Goal: Task Accomplishment & Management: Use online tool/utility

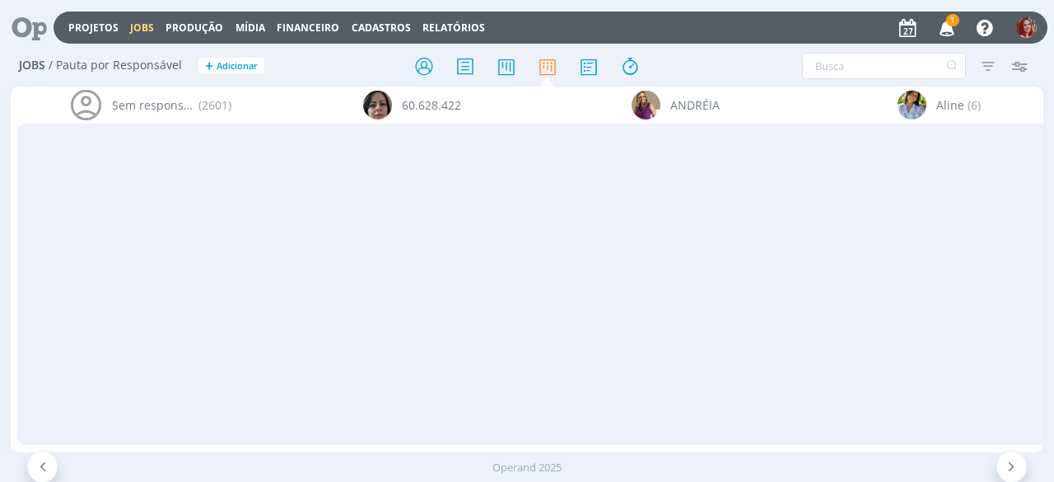
scroll to position [0, 6096]
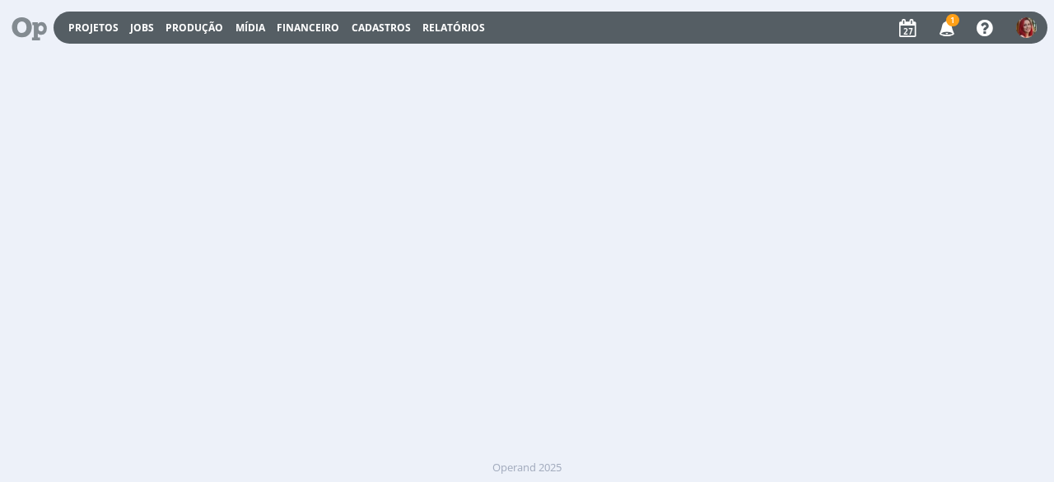
click at [938, 27] on icon "button" at bounding box center [947, 27] width 29 height 28
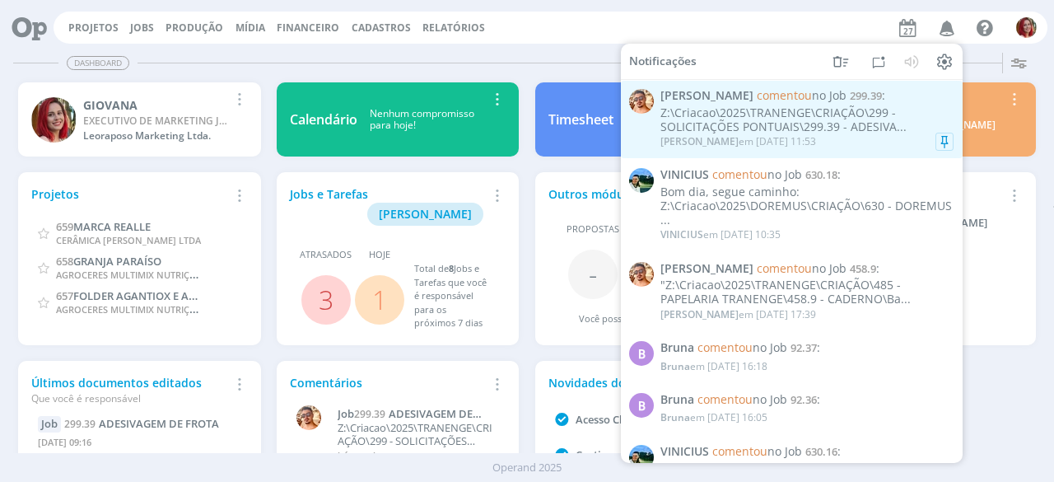
click at [672, 128] on div "Z:\Criacao\2025\TRANENGE\CRIAÇÃO\299 - SOLICITAÇÕES PONTUAIS\299.39 - ADESIVA..." at bounding box center [807, 120] width 293 height 28
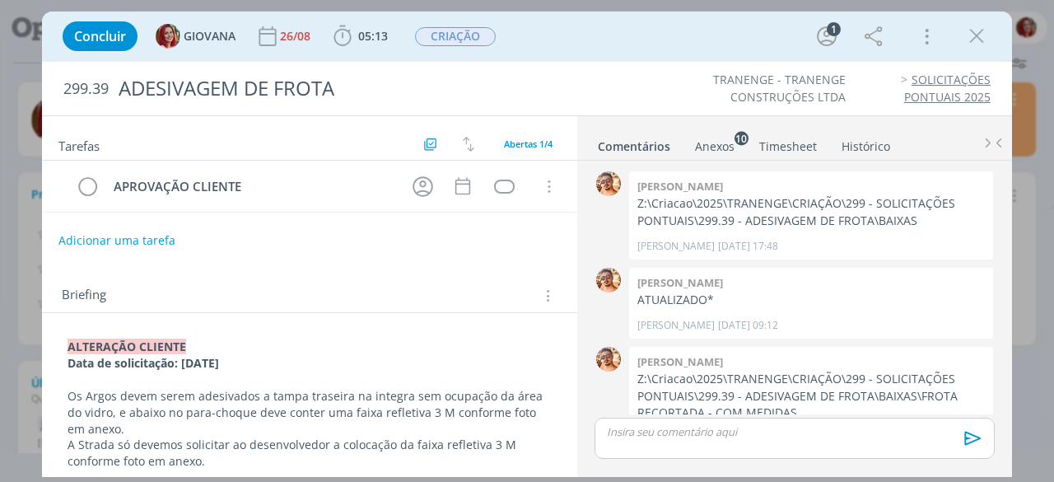
scroll to position [40, 0]
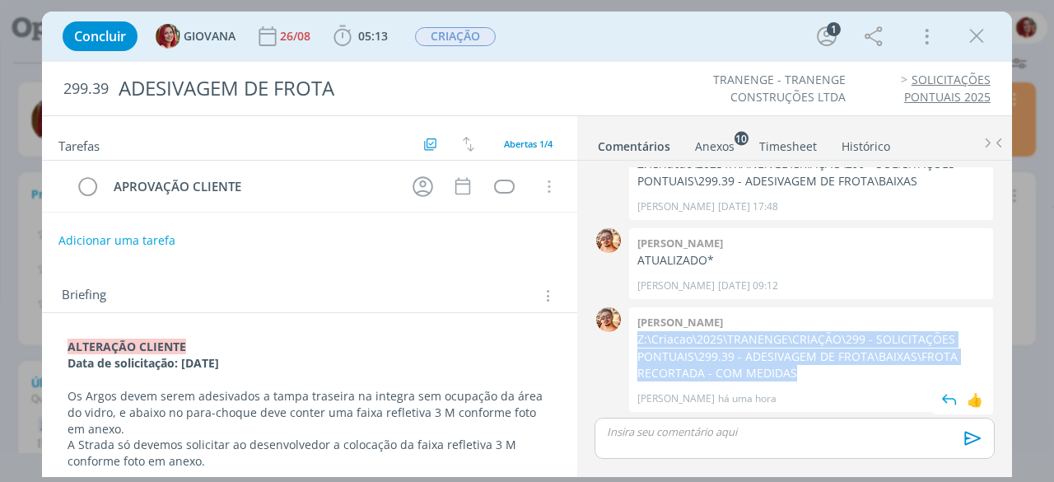
drag, startPoint x: 798, startPoint y: 370, endPoint x: 638, endPoint y: 341, distance: 163.2
click at [638, 341] on p "Z:\Criacao\2025\TRANENGE\CRIAÇÃO\299 - SOLICITAÇÕES PONTUAIS\299.39 - ADESIVAGE…" at bounding box center [812, 356] width 348 height 50
copy p "Z:\Criacao\2025\TRANENGE\CRIAÇÃO\299 - SOLICITAÇÕES PONTUAIS\299.39 - ADESIVAGE…"
